Goal: Transaction & Acquisition: Obtain resource

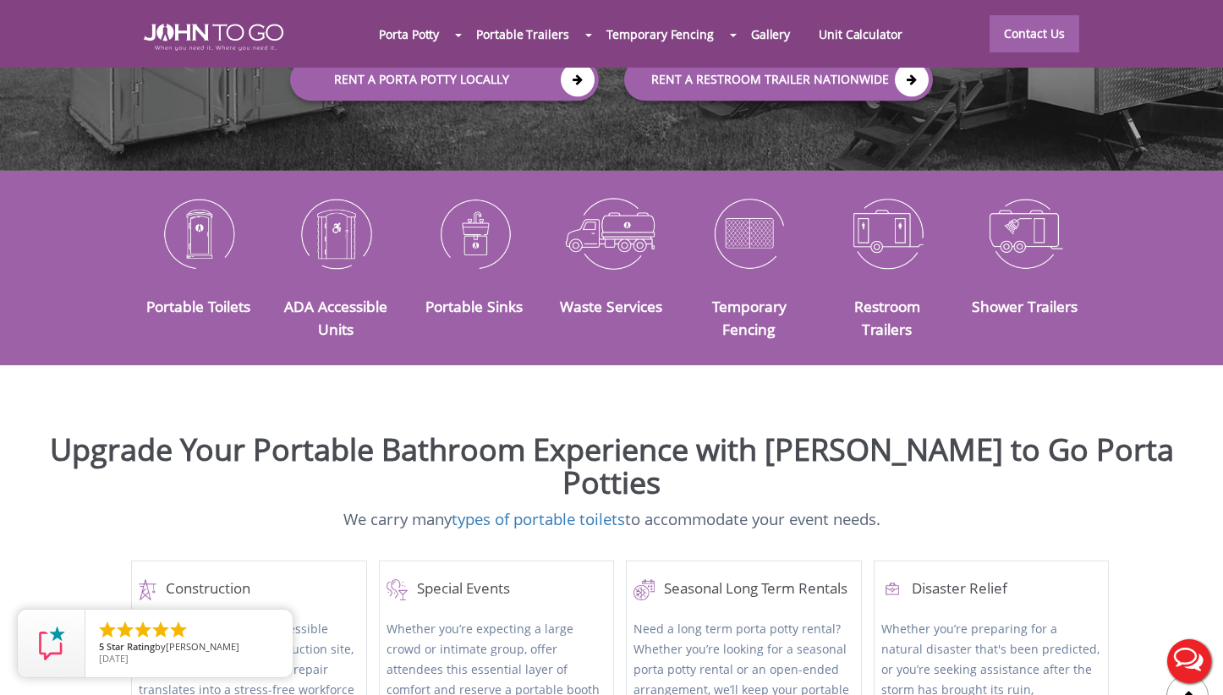
scroll to position [369, 0]
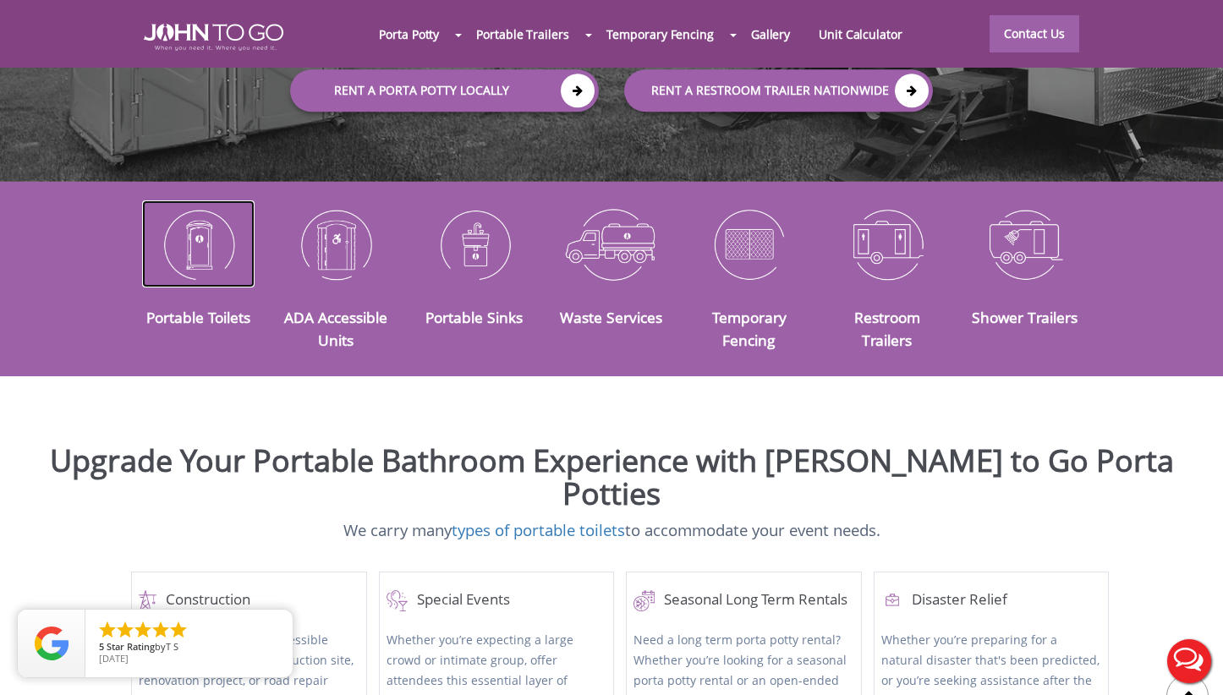
click at [204, 218] on img at bounding box center [198, 244] width 112 height 88
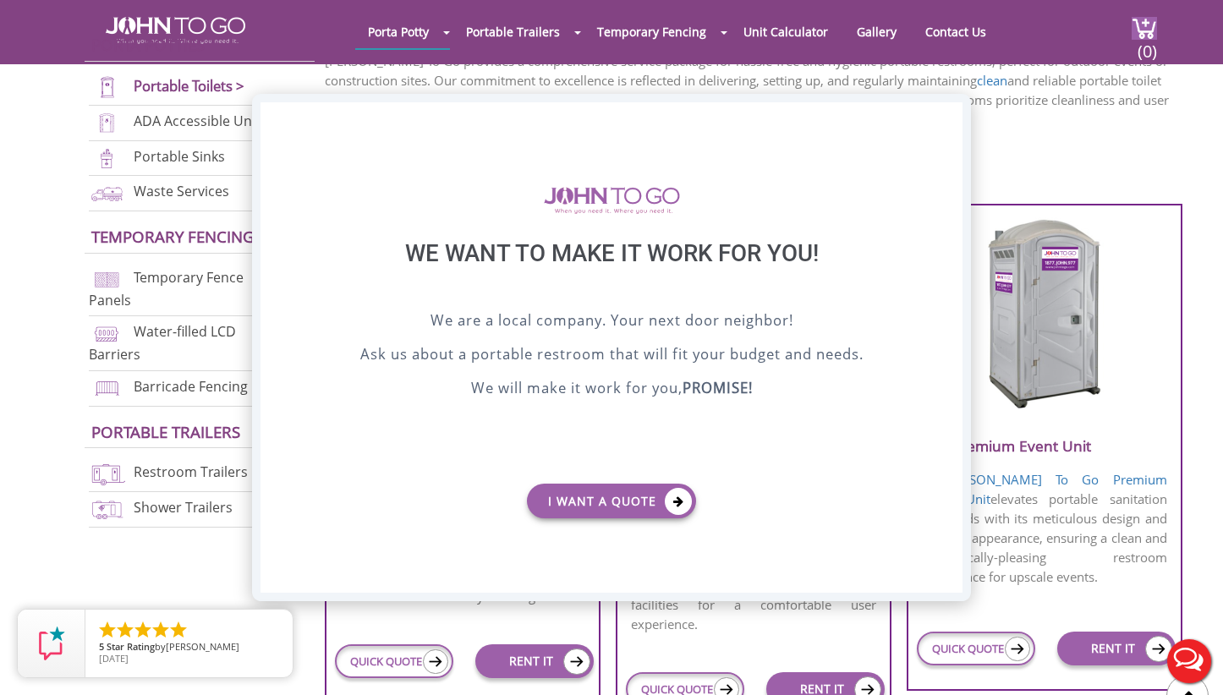
click at [946, 113] on div "X" at bounding box center [949, 116] width 26 height 29
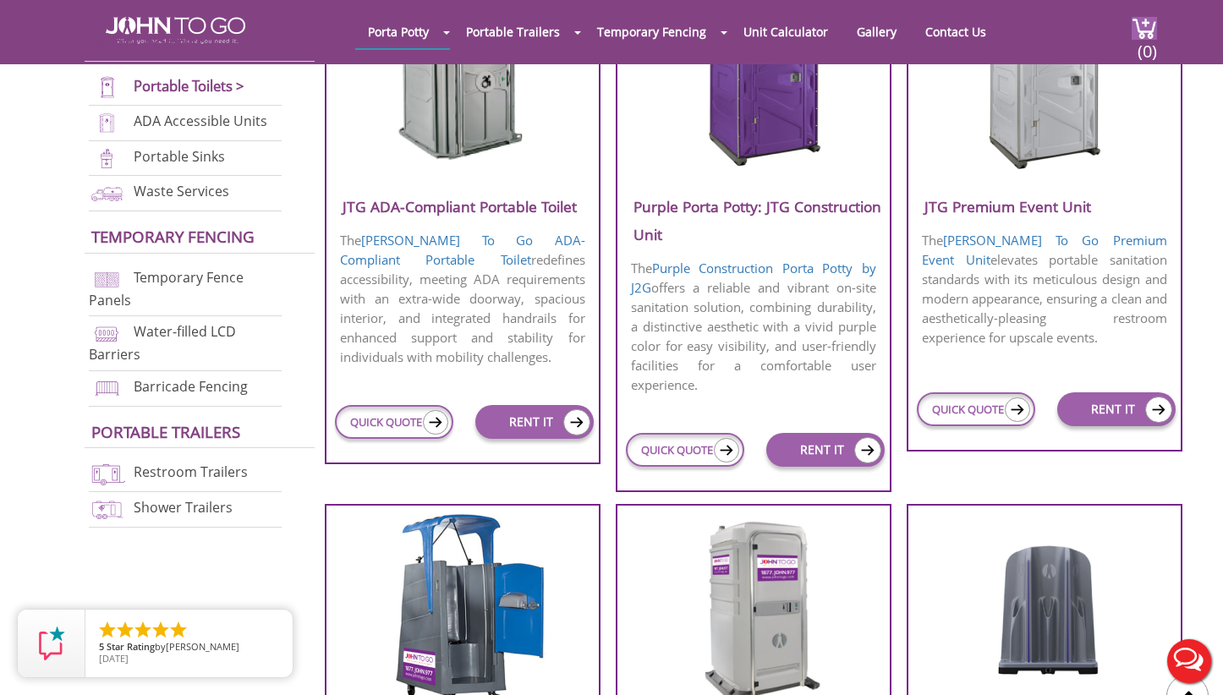
scroll to position [948, 0]
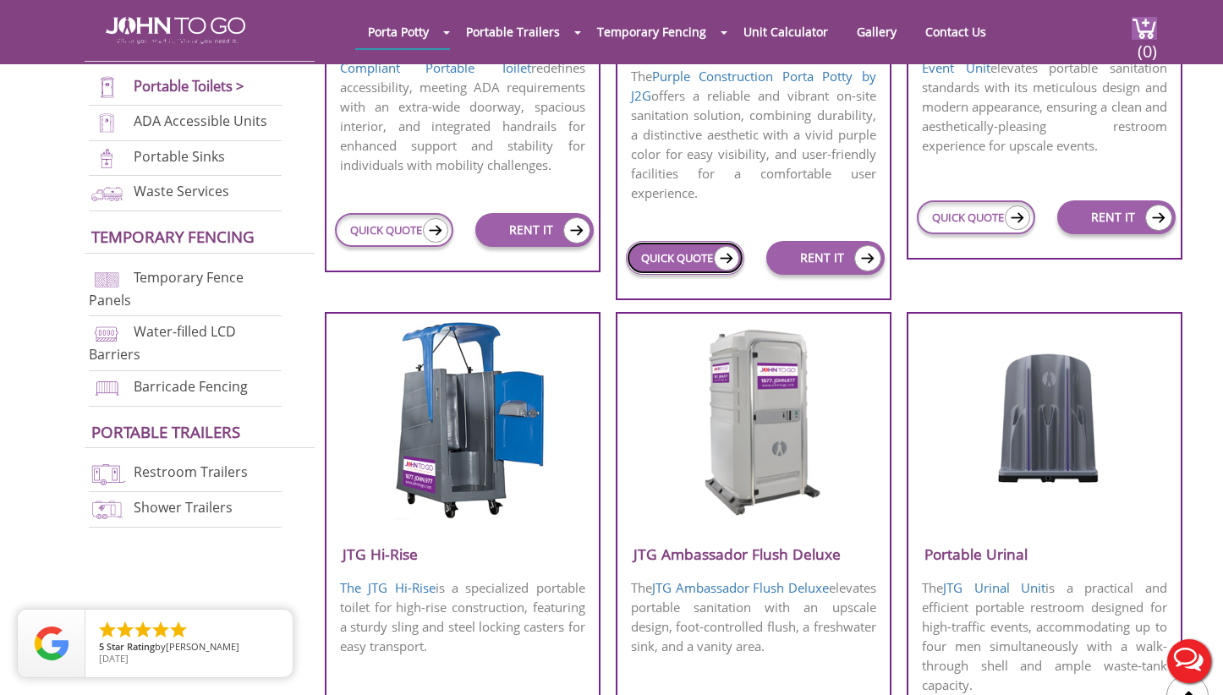
click at [690, 257] on link "QUICK QUOTE" at bounding box center [685, 258] width 118 height 34
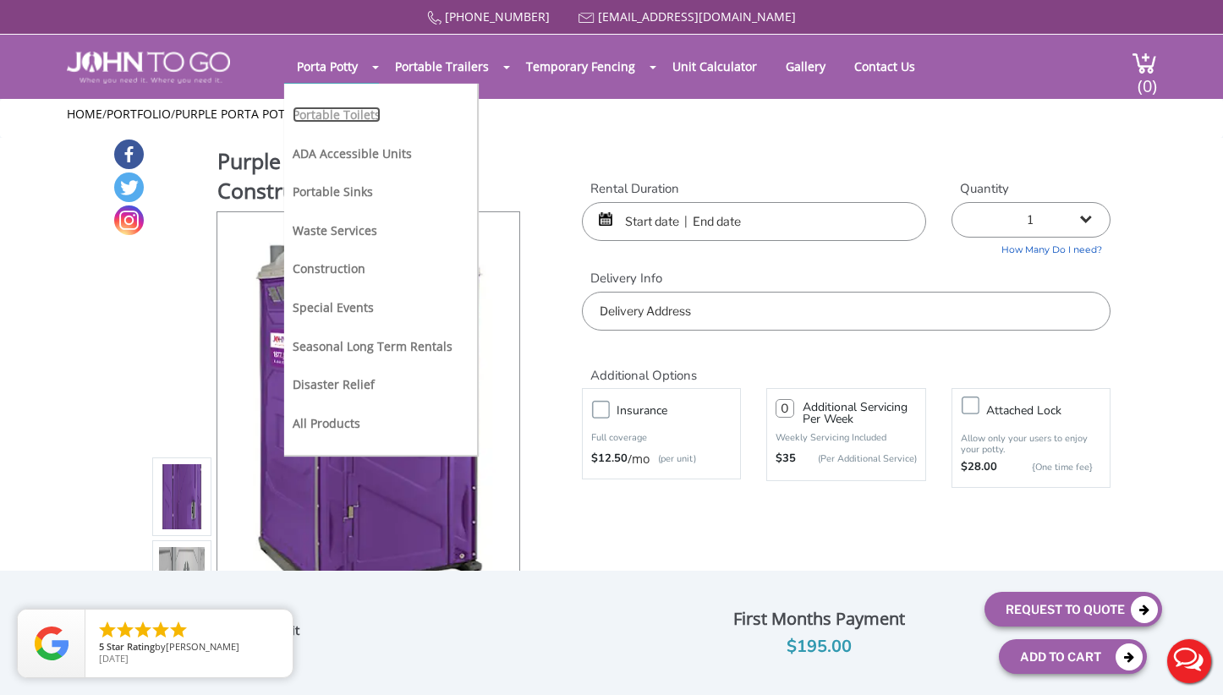
click at [363, 109] on link "Portable Toilets" at bounding box center [337, 115] width 88 height 16
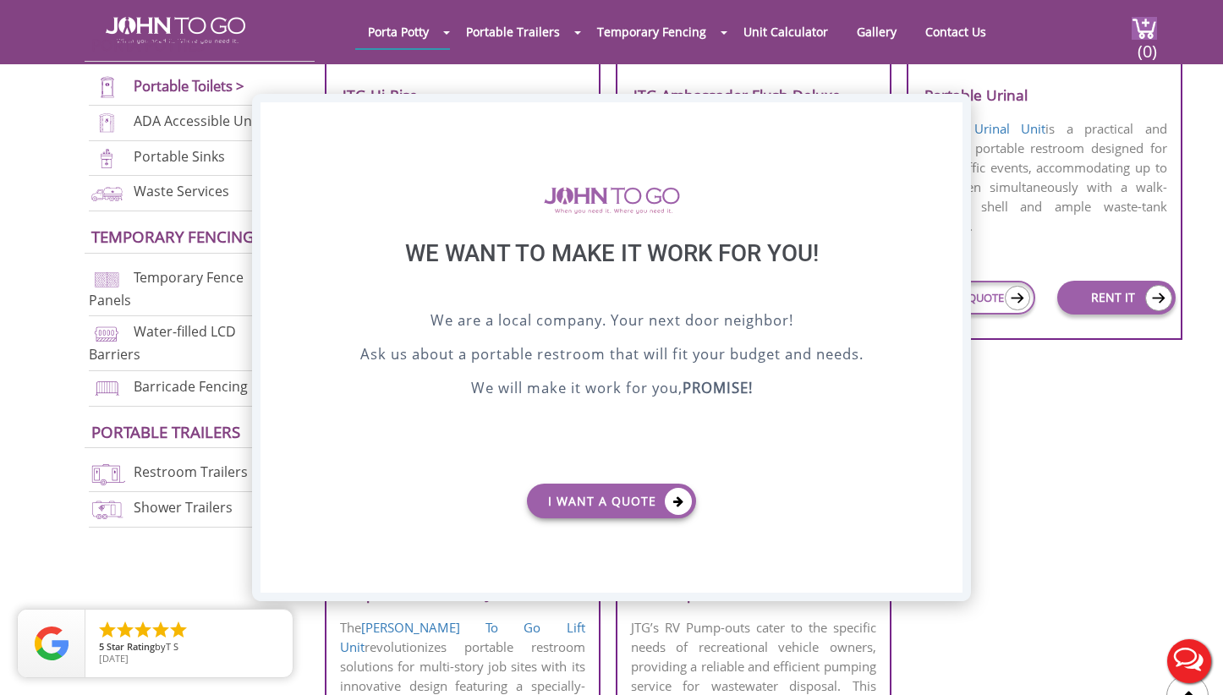
click at [950, 118] on div "X" at bounding box center [949, 116] width 26 height 29
